Goal: Information Seeking & Learning: Learn about a topic

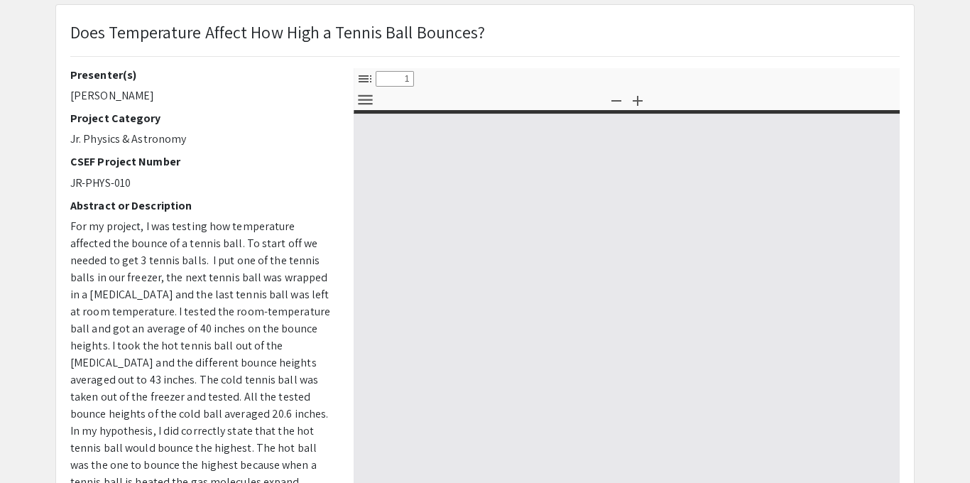
select select "custom"
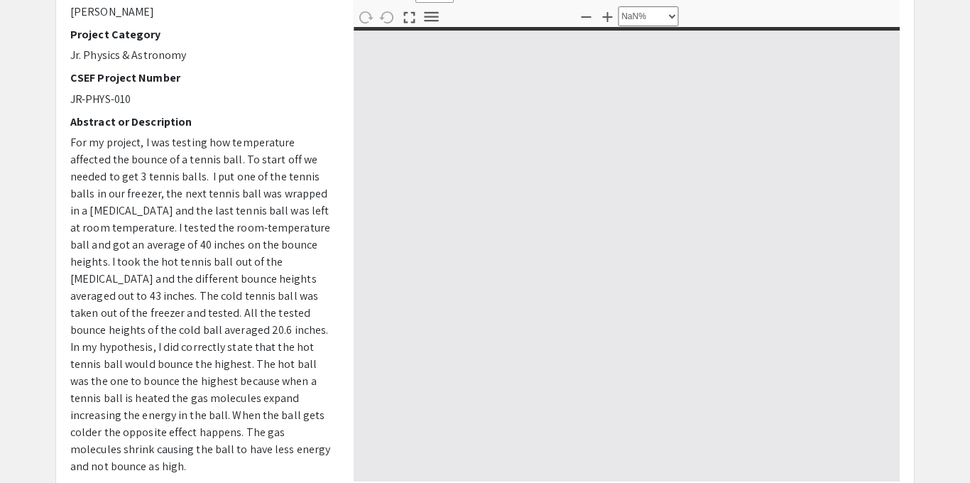
type input "0"
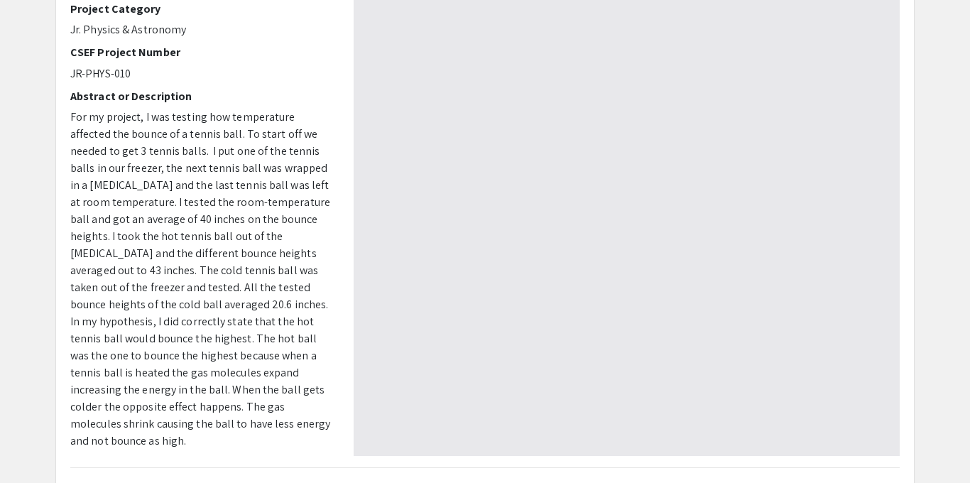
scroll to position [203, 0]
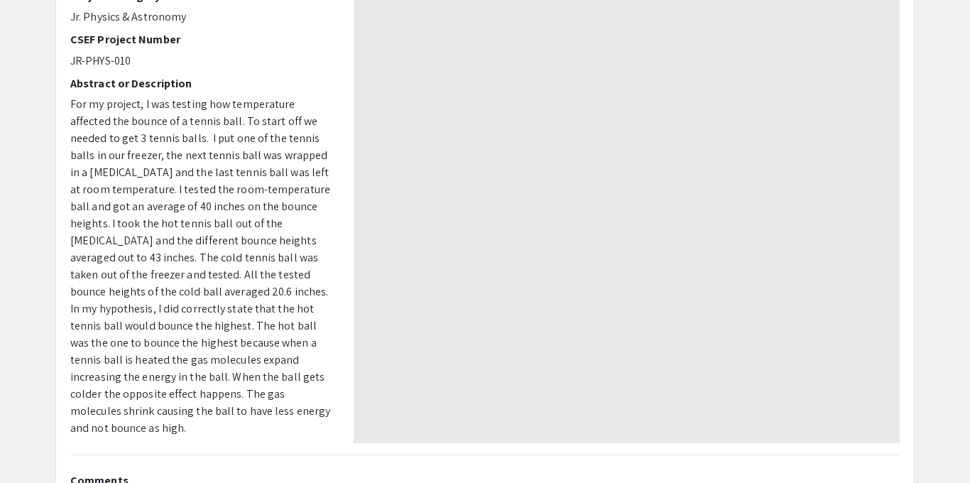
select select "auto"
type input "1"
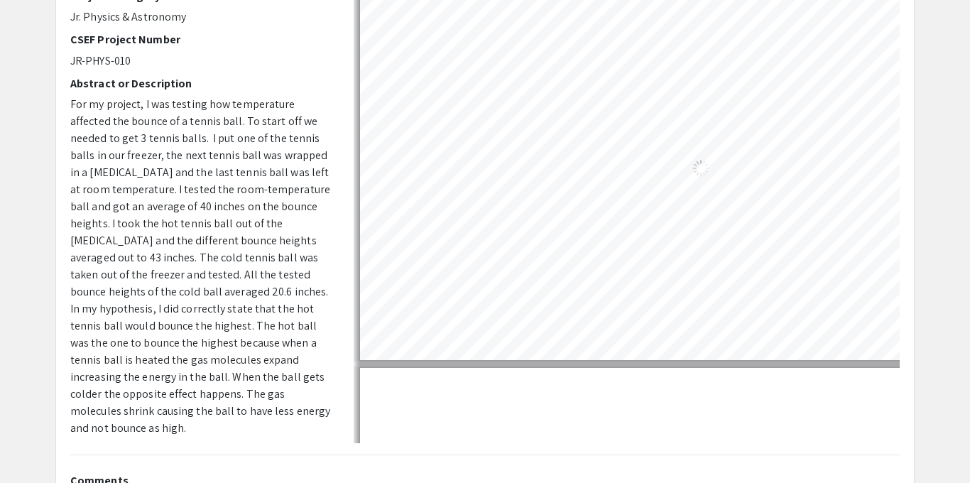
select select "auto"
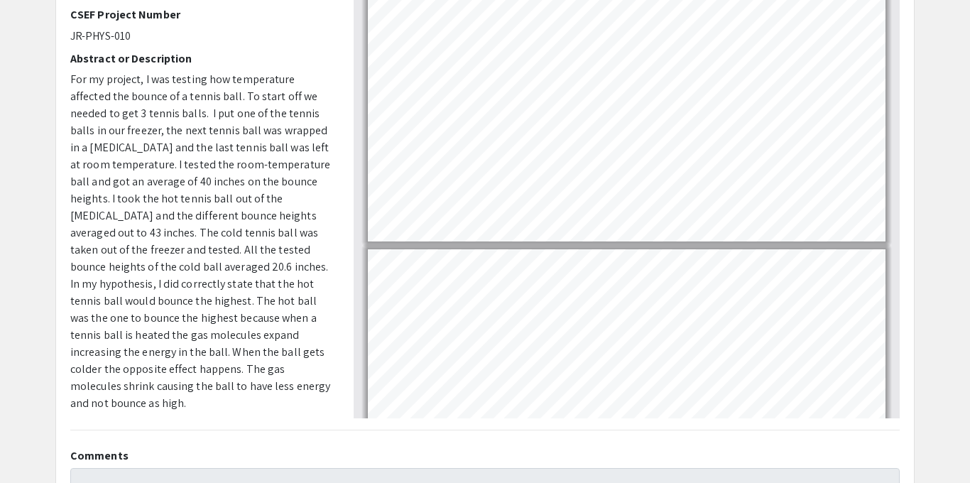
scroll to position [226, 0]
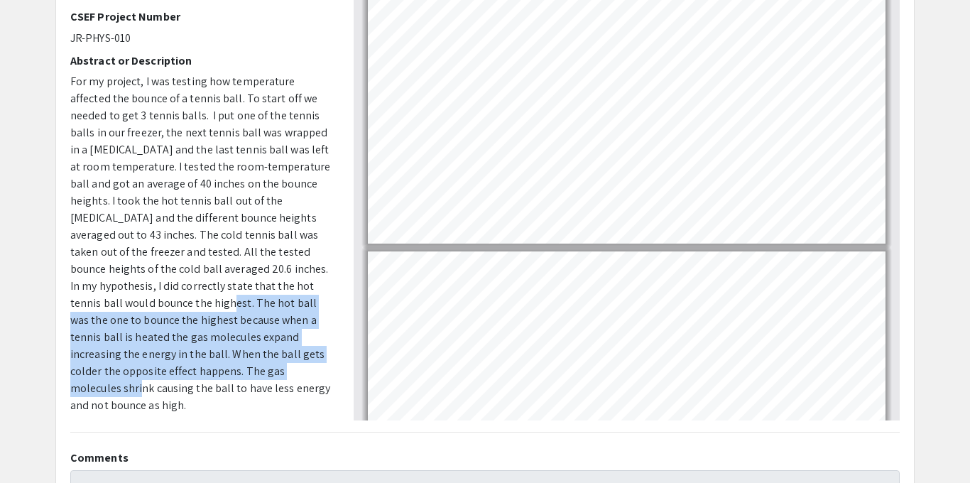
drag, startPoint x: 71, startPoint y: 300, endPoint x: 168, endPoint y: 371, distance: 120.4
click at [168, 371] on span "For my project, I was testing how temperature affected the bounce of a tennis b…" at bounding box center [200, 243] width 260 height 339
click at [67, 319] on div "Presenter(s) [PERSON_NAME] Project Category Jr. Physics & Astronomy CSEF Projec…" at bounding box center [201, 171] width 283 height 497
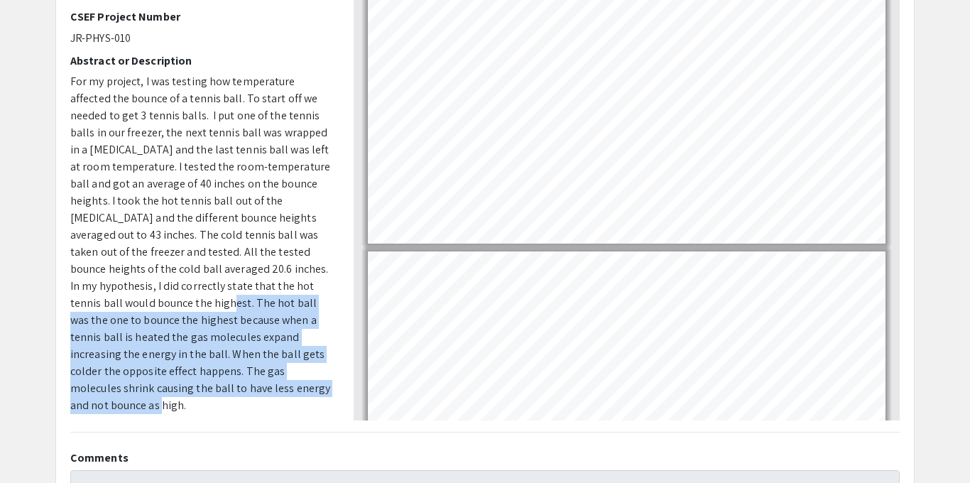
drag, startPoint x: 68, startPoint y: 302, endPoint x: 241, endPoint y: 398, distance: 197.7
click at [241, 398] on div "Presenter(s) [PERSON_NAME] Project Category Jr. Physics & Astronomy CSEF Projec…" at bounding box center [201, 171] width 283 height 497
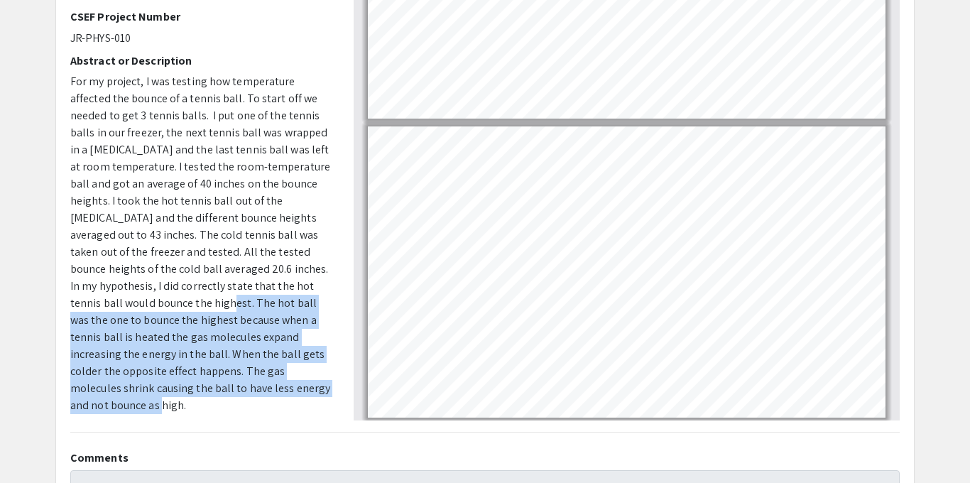
scroll to position [1624, 0]
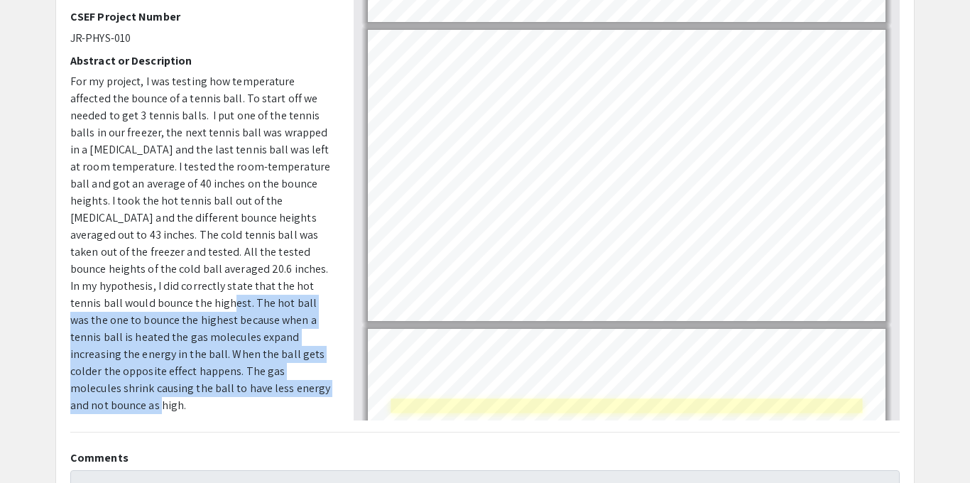
type input "7"
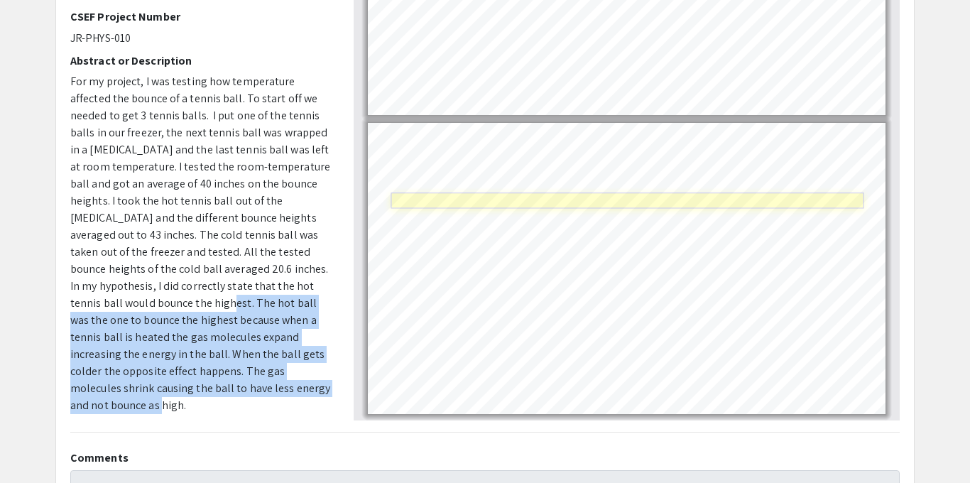
click at [604, 195] on link "Page 7" at bounding box center [626, 201] width 473 height 16
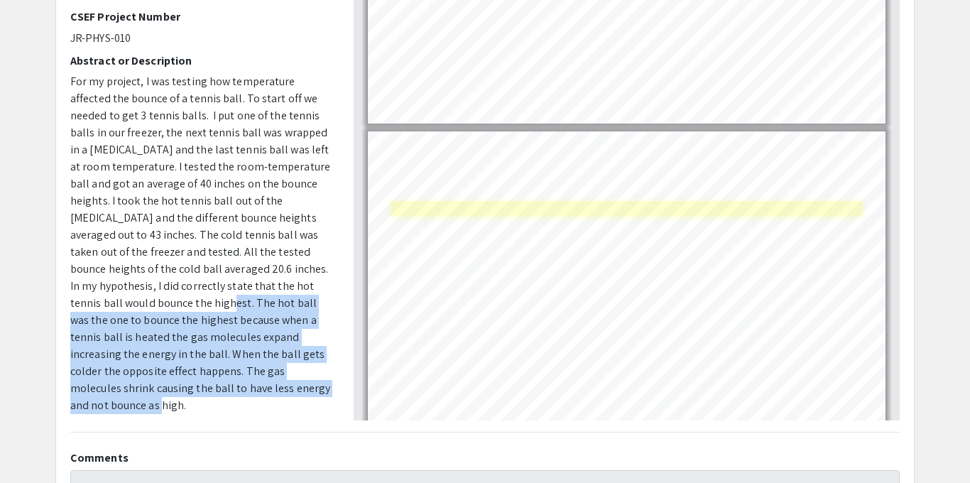
scroll to position [1614, 0]
click at [436, 207] on div "Page 7" at bounding box center [626, 279] width 530 height 304
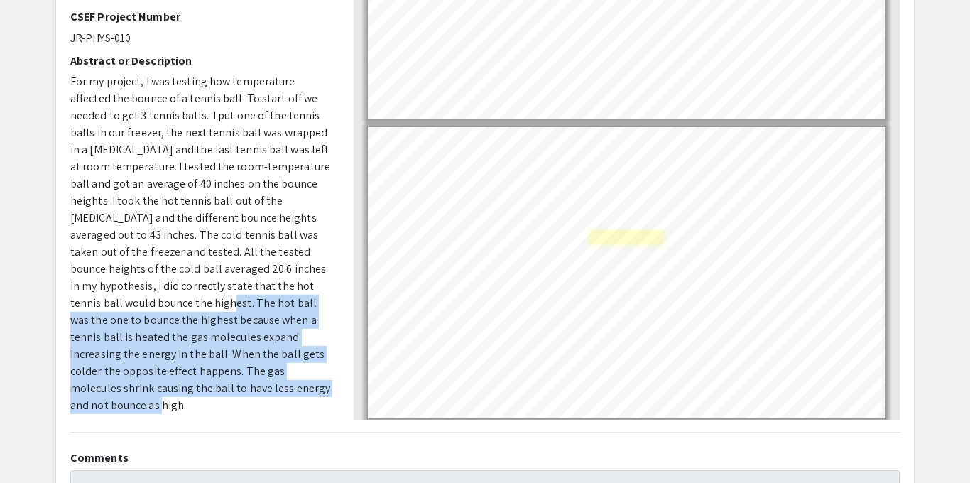
scroll to position [1624, 0]
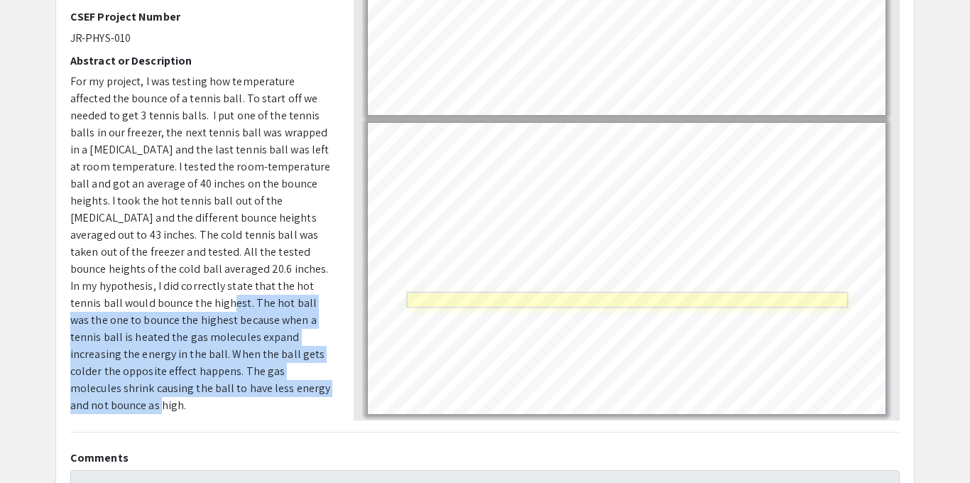
click at [528, 295] on link "Page 7" at bounding box center [628, 300] width 442 height 16
